Goal: Task Accomplishment & Management: Use online tool/utility

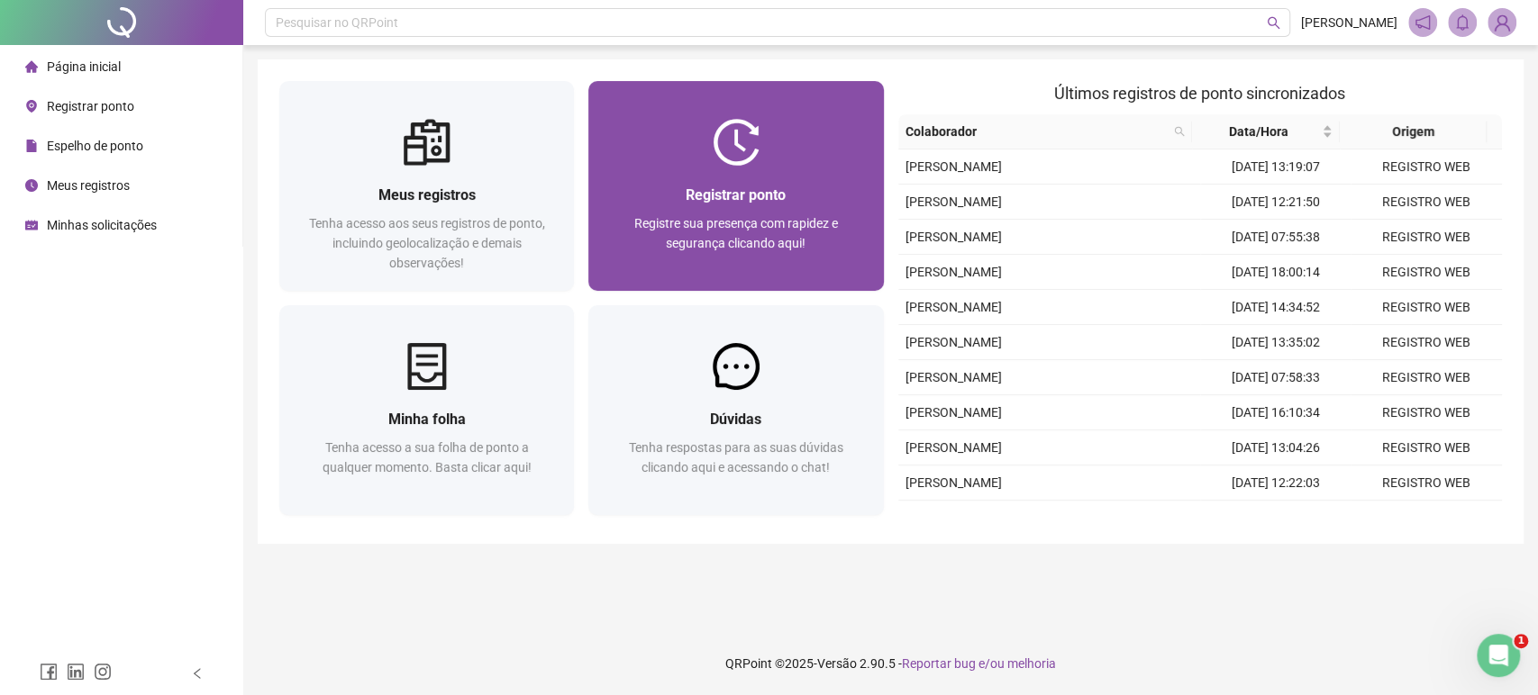
click at [736, 213] on div "Registre sua presença com rapidez e segurança clicando aqui!" at bounding box center [735, 242] width 251 height 59
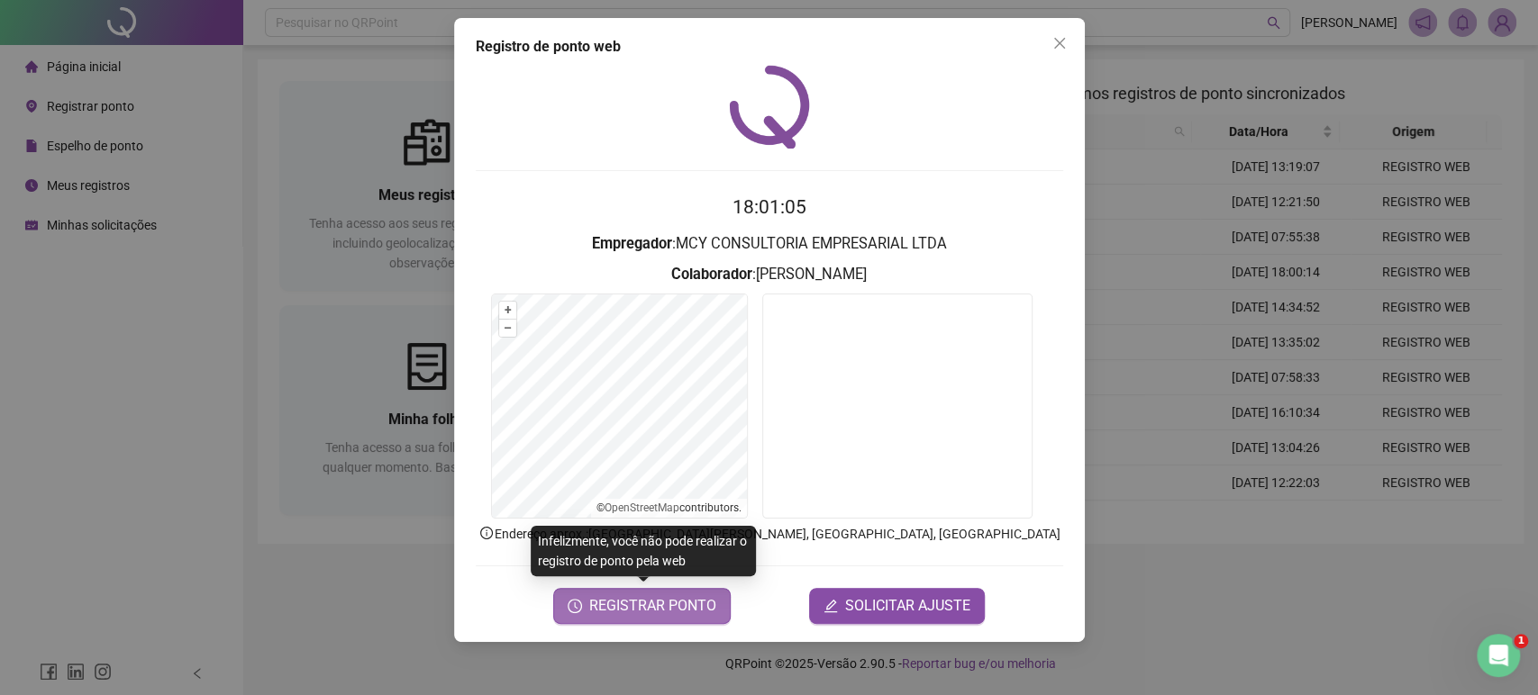
click at [663, 606] on span "REGISTRAR PONTO" at bounding box center [652, 606] width 127 height 22
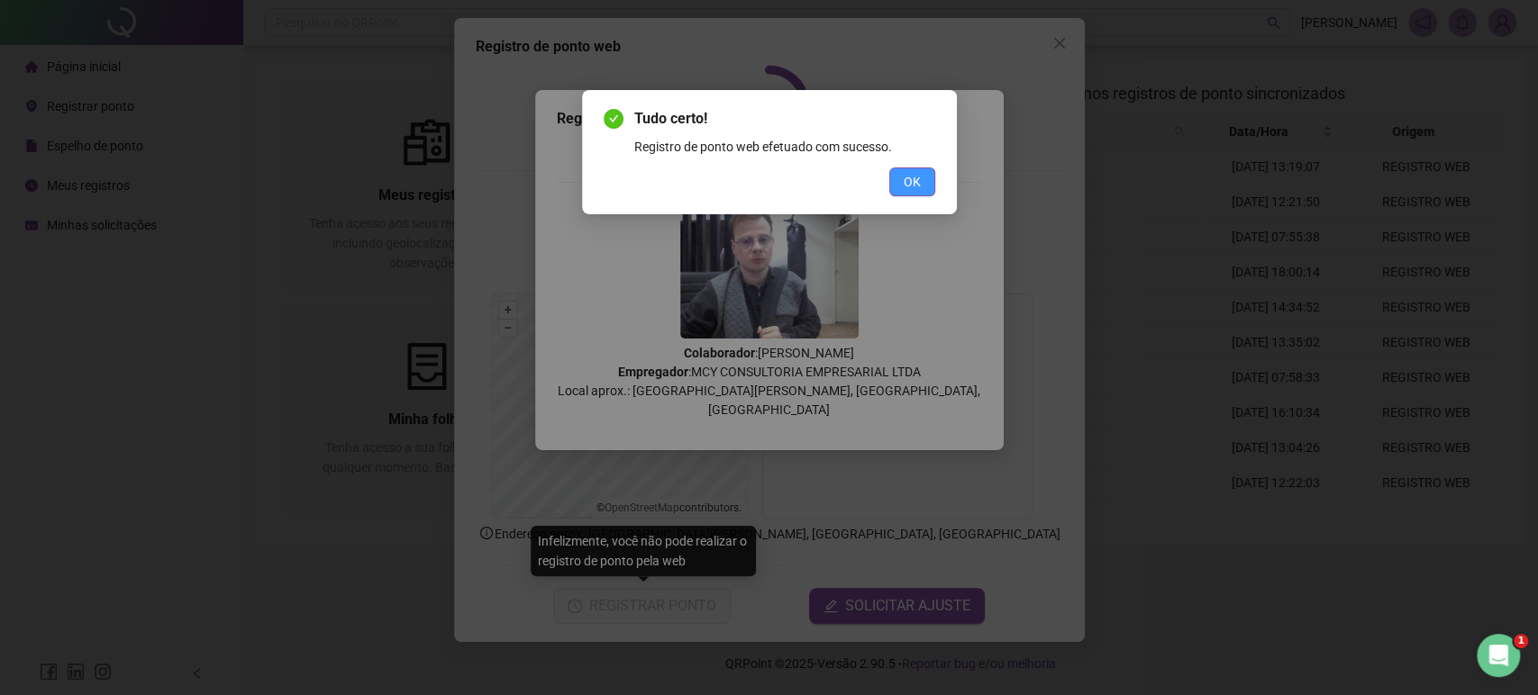
click at [921, 171] on button "OK" at bounding box center [912, 182] width 46 height 29
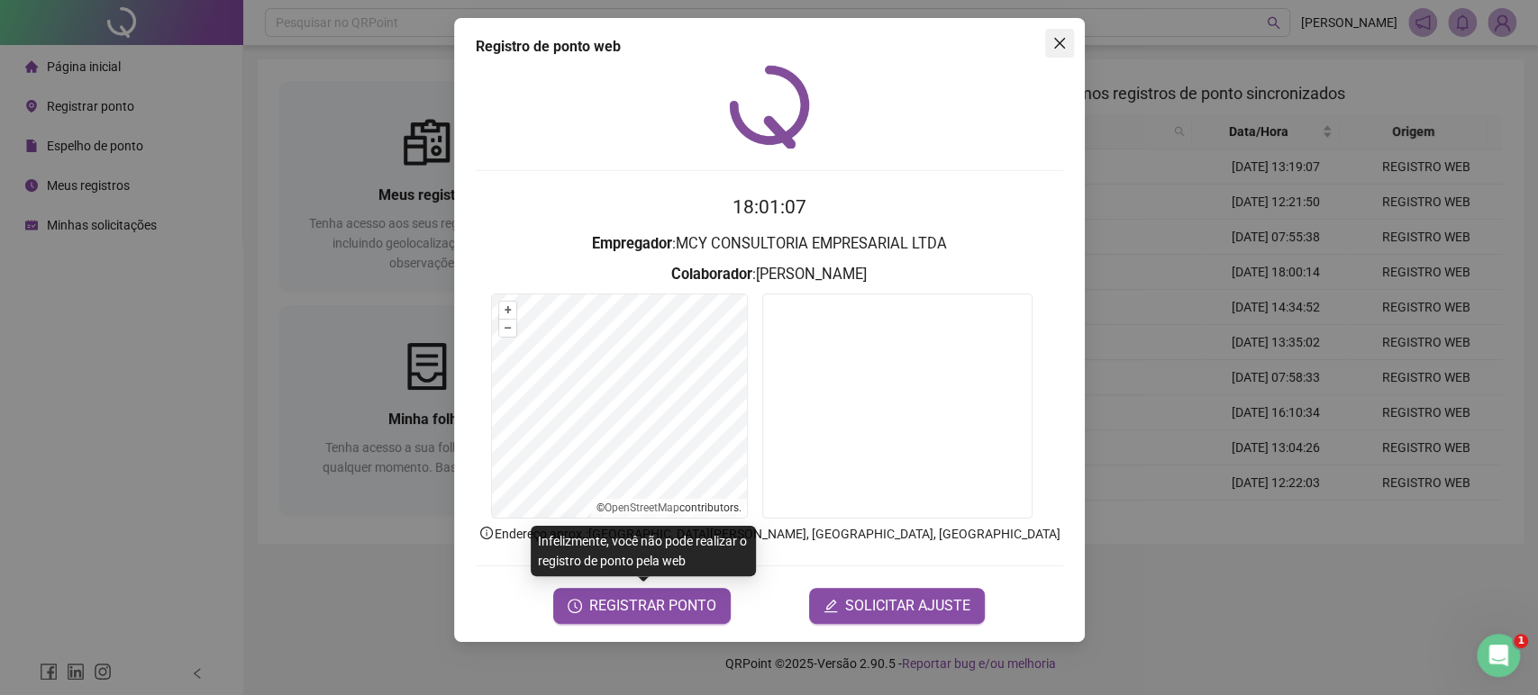
click at [1057, 41] on icon "close" at bounding box center [1058, 43] width 11 height 11
